Goal: Find specific page/section: Find specific page/section

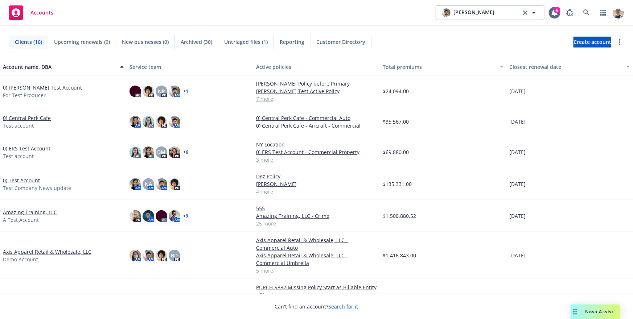
click at [287, 10] on div "Accounts [PERSON_NAME] [PERSON_NAME] 6" at bounding box center [316, 13] width 633 height 26
